Goal: Task Accomplishment & Management: Manage account settings

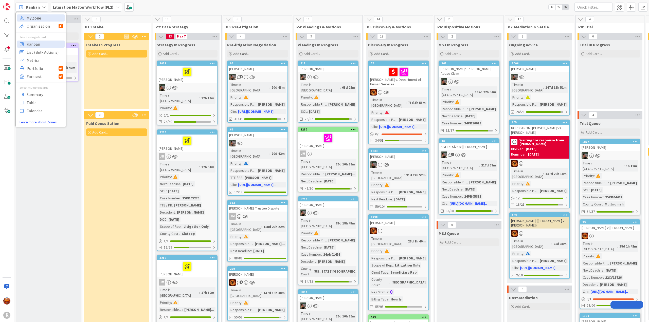
click at [36, 17] on span "My Zone" at bounding box center [45, 18] width 37 height 8
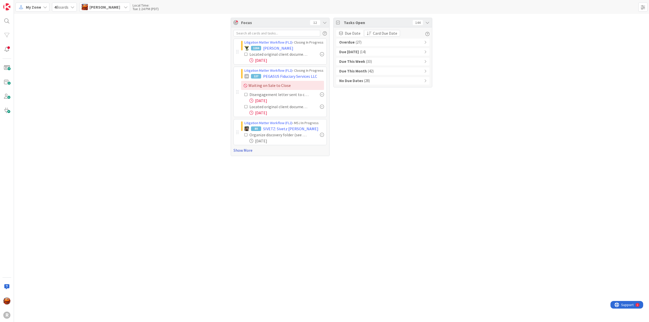
click at [247, 152] on link "Show More" at bounding box center [279, 150] width 93 height 6
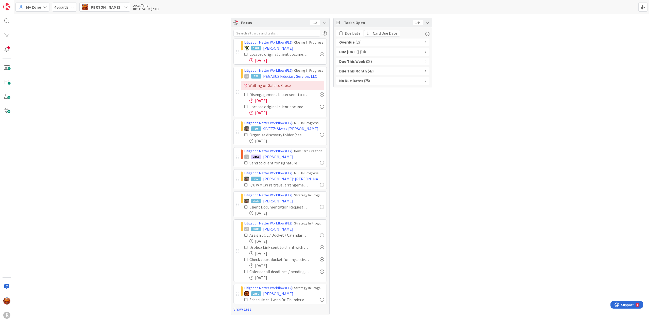
click at [362, 41] on div "Overdue ( 27 )" at bounding box center [382, 43] width 93 height 8
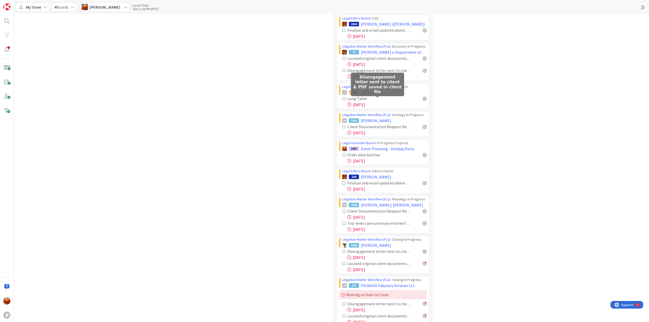
scroll to position [355, 0]
click at [368, 88] on span "Office Items" at bounding box center [372, 91] width 22 height 6
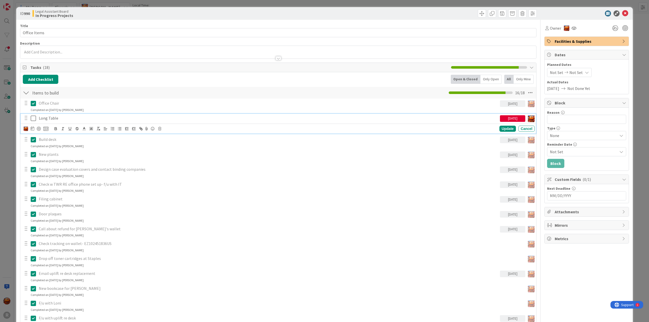
click at [58, 115] on p "Long Table" at bounding box center [268, 118] width 459 height 6
click at [27, 129] on img at bounding box center [26, 128] width 5 height 5
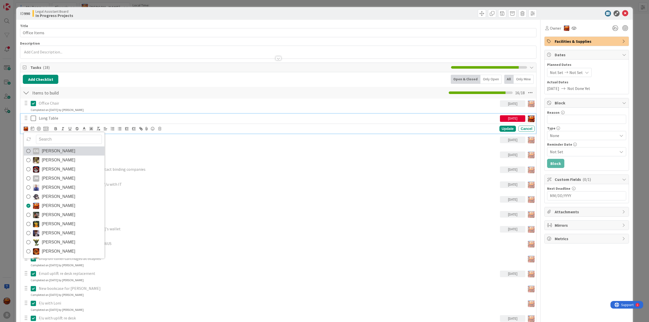
click at [66, 151] on span "[PERSON_NAME]" at bounding box center [58, 151] width 33 height 8
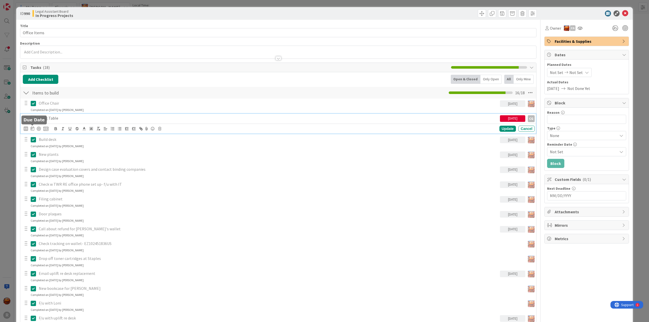
click at [31, 129] on icon at bounding box center [33, 128] width 4 height 4
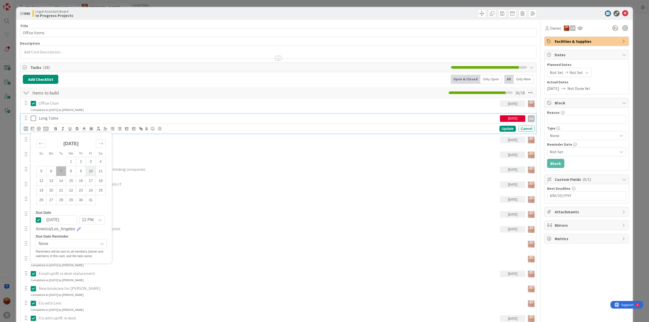
click at [95, 172] on td "10" at bounding box center [91, 172] width 10 height 10
type input "[DATE]"
click at [506, 130] on div "Update" at bounding box center [507, 129] width 16 height 6
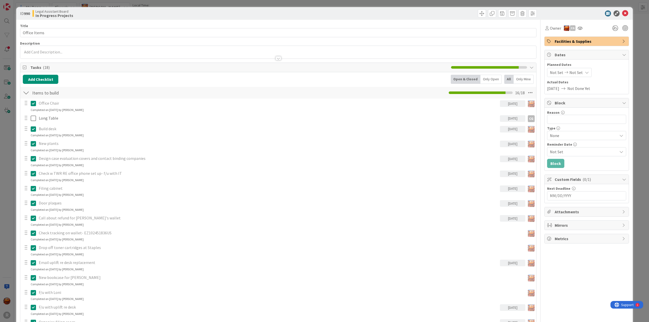
click at [636, 124] on div "ID 990 Legal Assistant Board In Progress Projects Title 12 / 128 Office Items D…" at bounding box center [324, 161] width 649 height 322
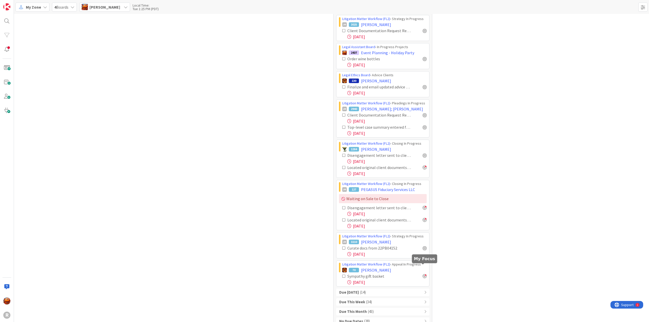
click at [424, 274] on div at bounding box center [425, 276] width 4 height 4
click at [423, 246] on div at bounding box center [425, 248] width 4 height 4
click at [409, 289] on div "Due [DATE] ( 14 )" at bounding box center [382, 293] width 93 height 8
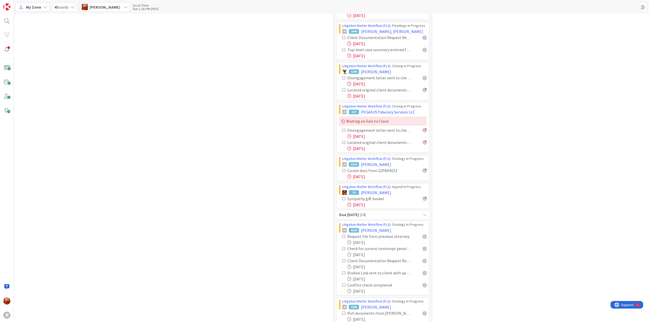
scroll to position [549, 0]
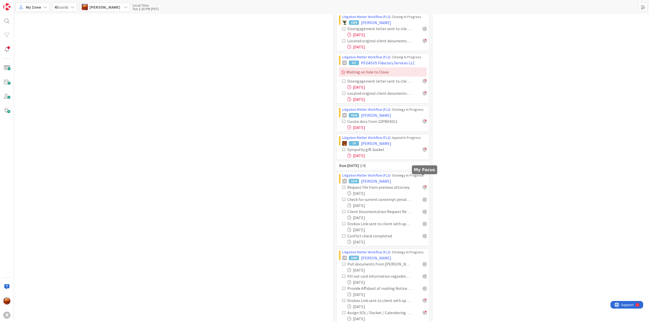
click at [423, 185] on div at bounding box center [425, 187] width 4 height 4
click at [423, 222] on div at bounding box center [425, 224] width 4 height 4
click at [423, 234] on div at bounding box center [425, 236] width 4 height 4
click at [423, 210] on div at bounding box center [425, 212] width 4 height 4
click at [423, 197] on div at bounding box center [425, 199] width 4 height 4
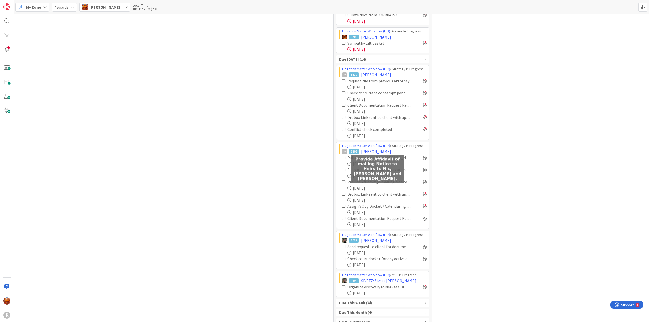
scroll to position [655, 0]
click at [423, 155] on div at bounding box center [425, 157] width 4 height 4
click at [367, 300] on span "( 34 )" at bounding box center [369, 303] width 6 height 6
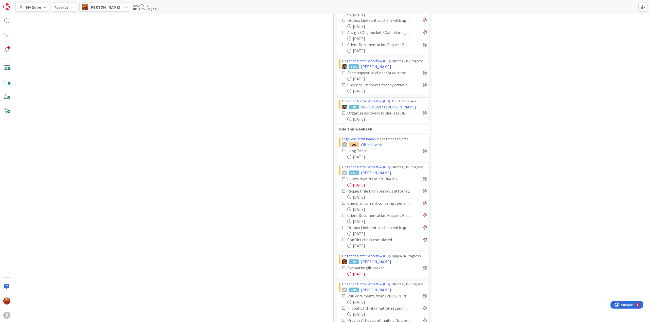
scroll to position [833, 0]
